Goal: Task Accomplishment & Management: Use online tool/utility

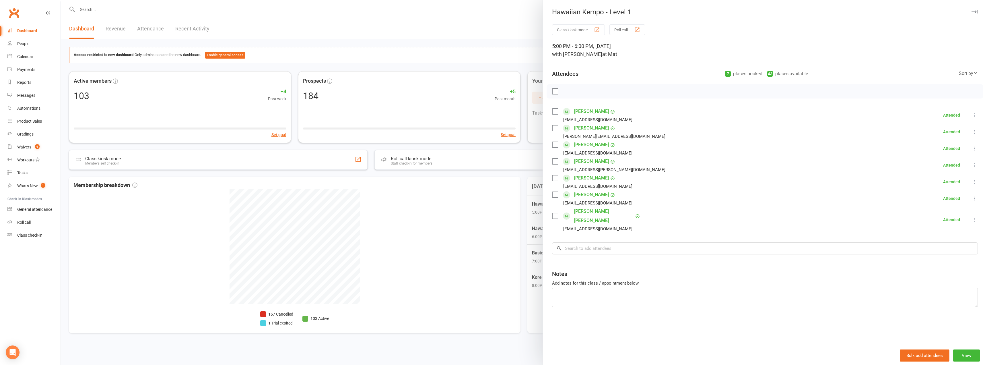
click at [542, 2] on div "Hawaiian Kempo - Level 1 Class kiosk mode Roll call 5:00 PM - 6:00 PM, [DATE] w…" at bounding box center [764, 182] width 444 height 365
click at [490, 41] on div at bounding box center [524, 182] width 926 height 365
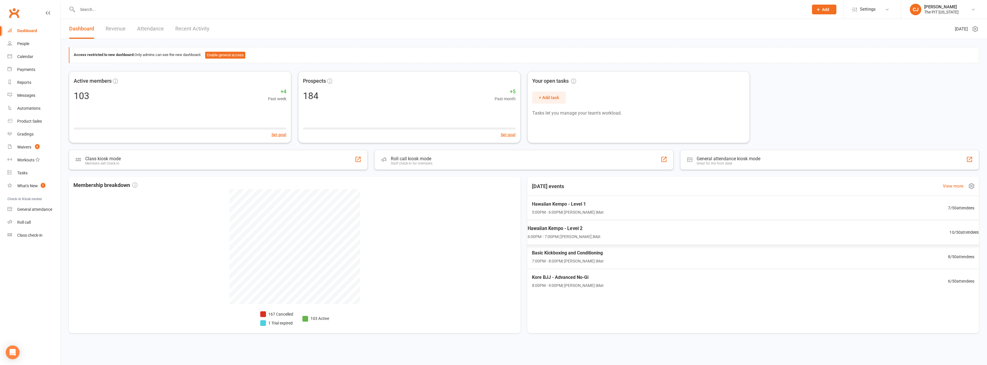
click at [568, 227] on span "Hawaiian Kempo - Level 2" at bounding box center [564, 228] width 73 height 7
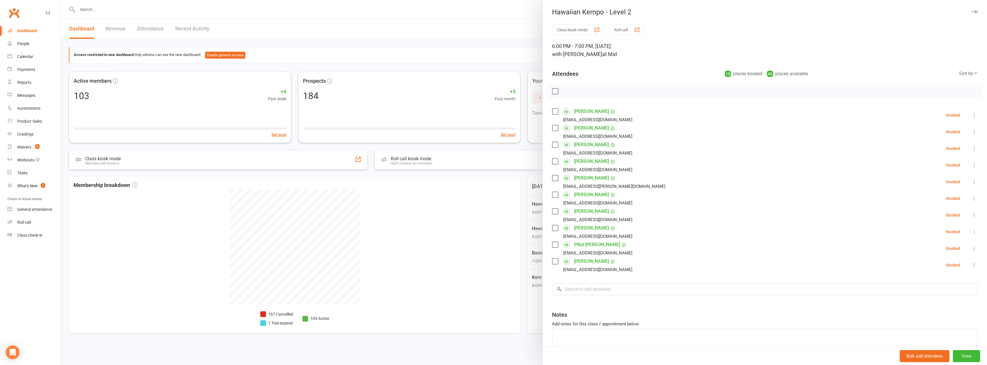
click at [552, 93] on label at bounding box center [555, 91] width 6 height 6
click at [565, 90] on icon "button" at bounding box center [568, 91] width 6 height 6
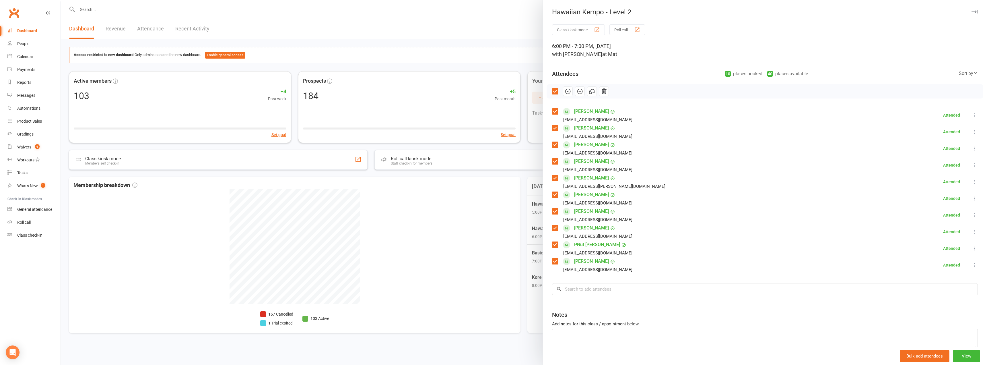
drag, startPoint x: 622, startPoint y: 282, endPoint x: 624, endPoint y: 285, distance: 4.0
click at [624, 285] on div "Class kiosk mode Roll call 6:00 PM - 7:00 PM, [DATE] with [PERSON_NAME] at Mat …" at bounding box center [765, 200] width 444 height 352
click at [624, 285] on input "search" at bounding box center [765, 289] width 426 height 12
type input "marib"
click at [619, 313] on span "[EMAIL_ADDRESS][DOMAIN_NAME]" at bounding box center [625, 312] width 58 height 4
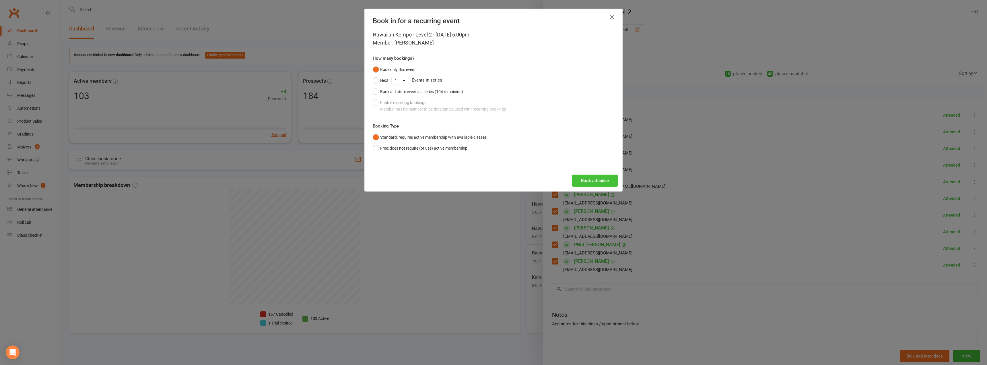
click at [596, 181] on button "Book attendee" at bounding box center [595, 180] width 46 height 12
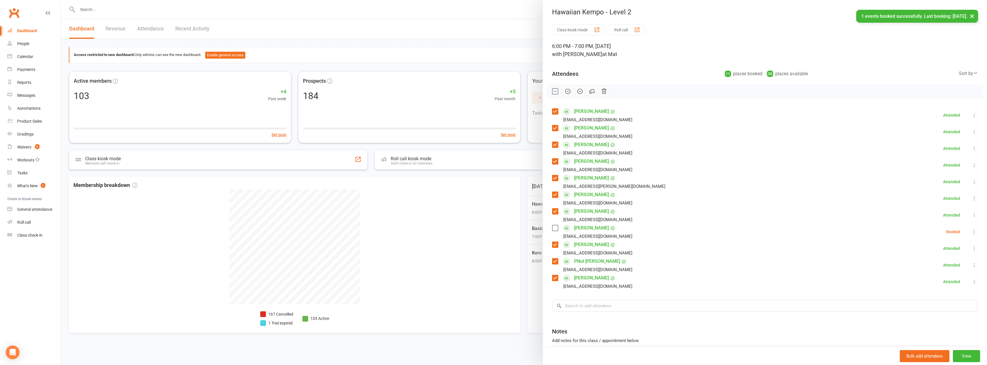
click at [552, 226] on label at bounding box center [555, 228] width 6 height 6
click at [565, 90] on icon "button" at bounding box center [568, 91] width 6 height 6
